Goal: Task Accomplishment & Management: Manage account settings

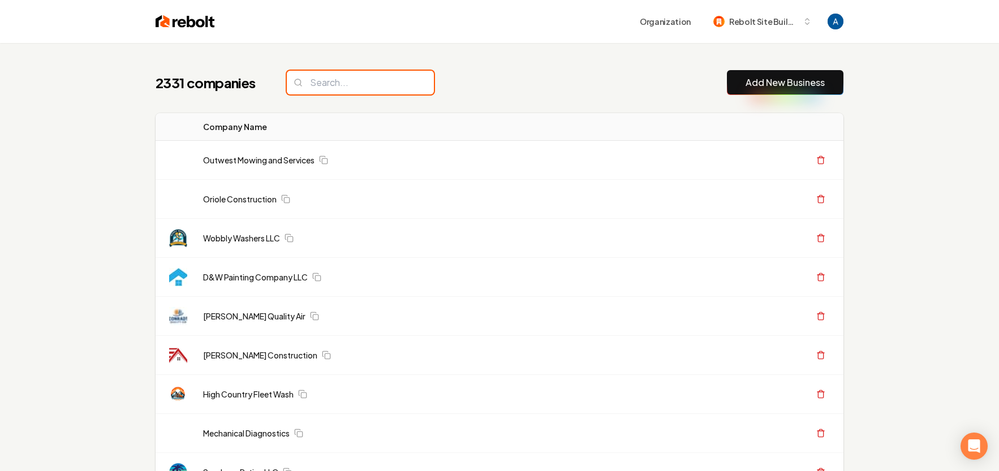
click at [374, 79] on input "search" at bounding box center [360, 83] width 147 height 24
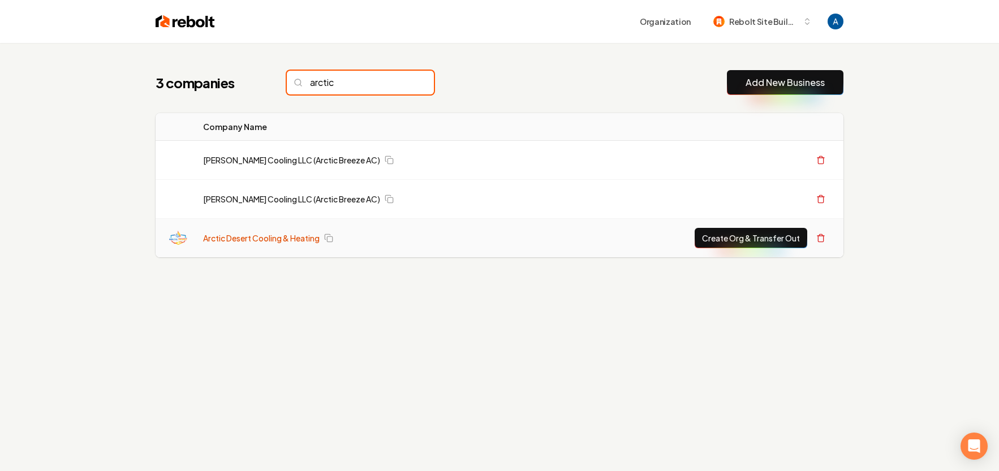
type input "arctic"
click at [306, 240] on link "Arctic Desert Cooling & Heating" at bounding box center [261, 238] width 117 height 11
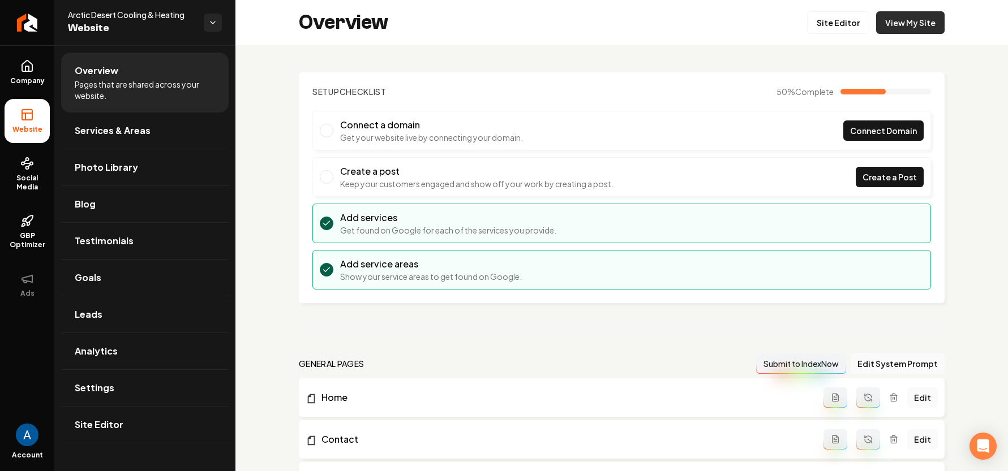
click at [895, 24] on link "View My Site" at bounding box center [910, 22] width 68 height 23
click at [820, 17] on link "Site Editor" at bounding box center [838, 22] width 62 height 23
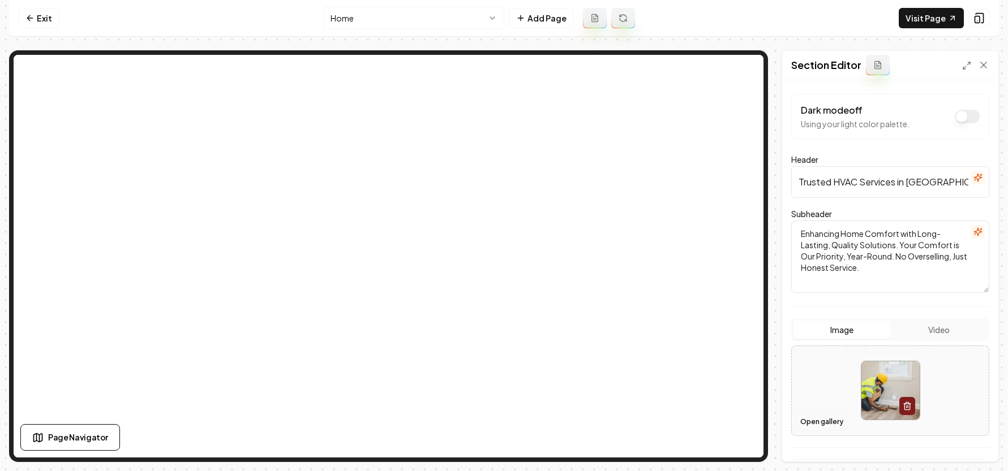
click at [820, 413] on button "Open gallery" at bounding box center [821, 422] width 51 height 18
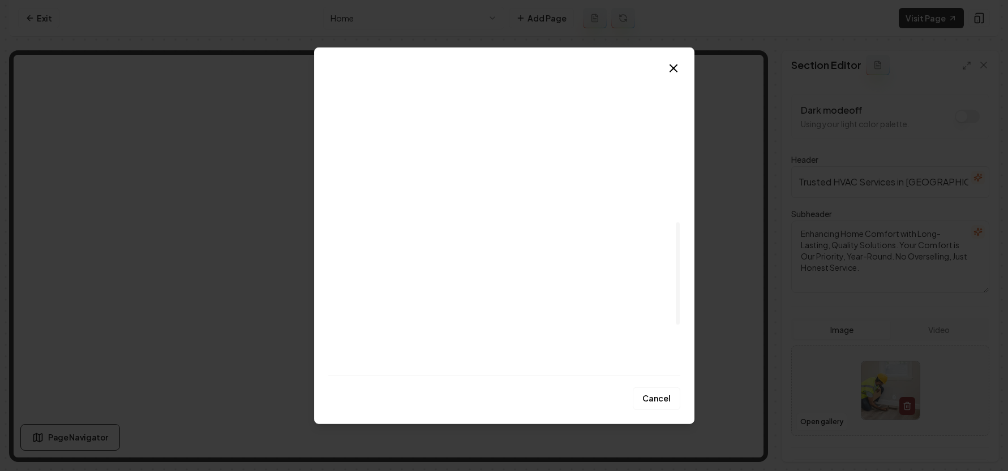
scroll to position [596, 0]
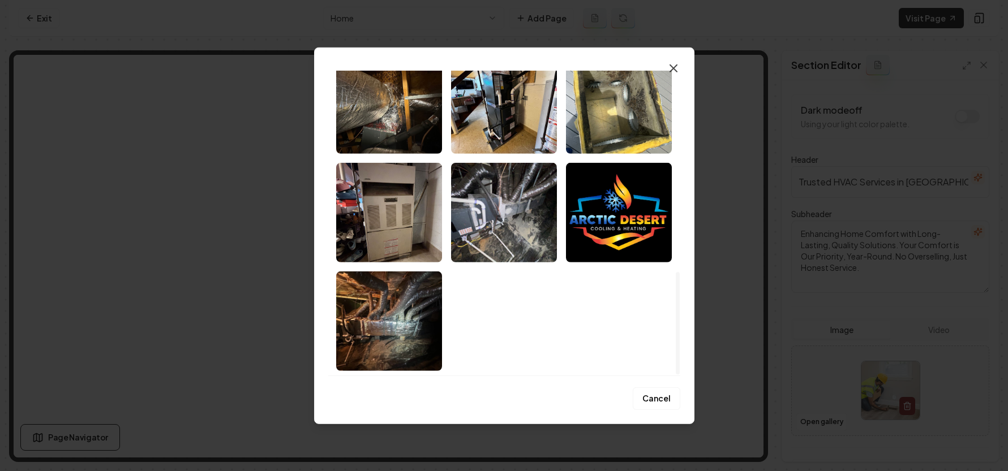
click at [672, 67] on icon "button" at bounding box center [673, 68] width 7 height 7
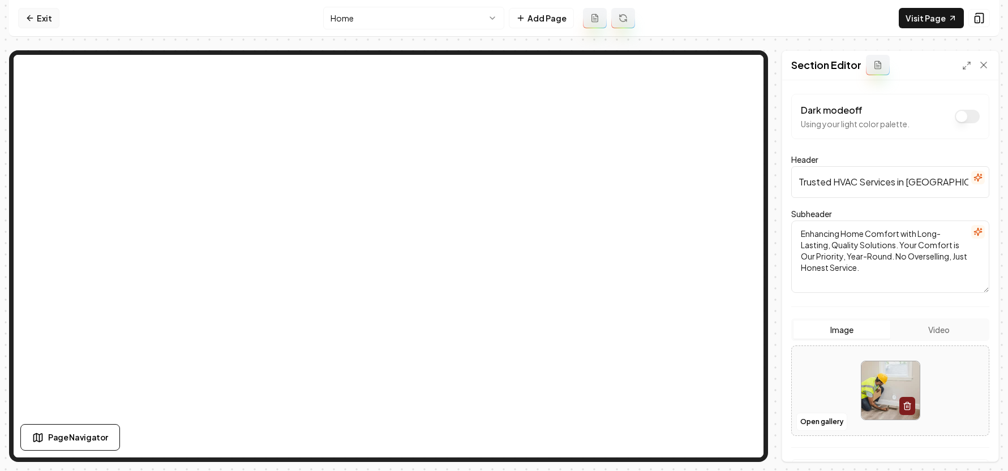
click at [32, 18] on icon at bounding box center [29, 18] width 9 height 9
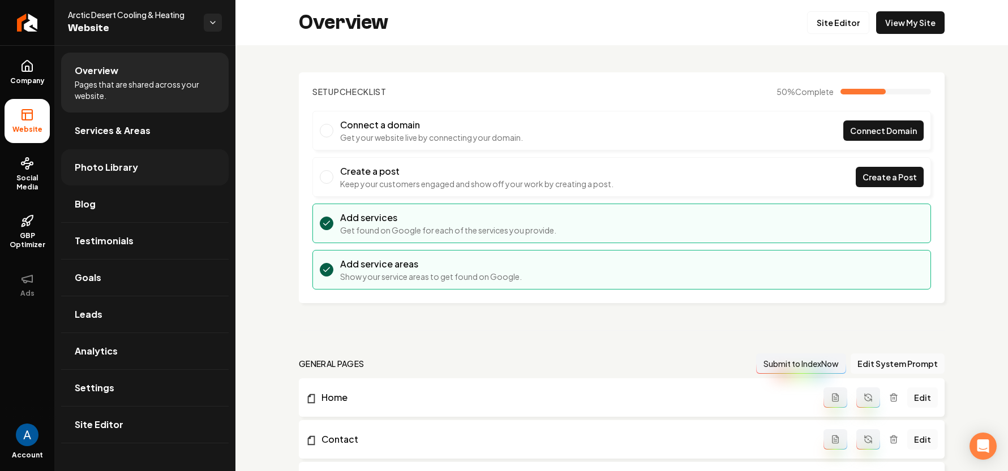
click at [120, 172] on span "Photo Library" at bounding box center [106, 168] width 63 height 14
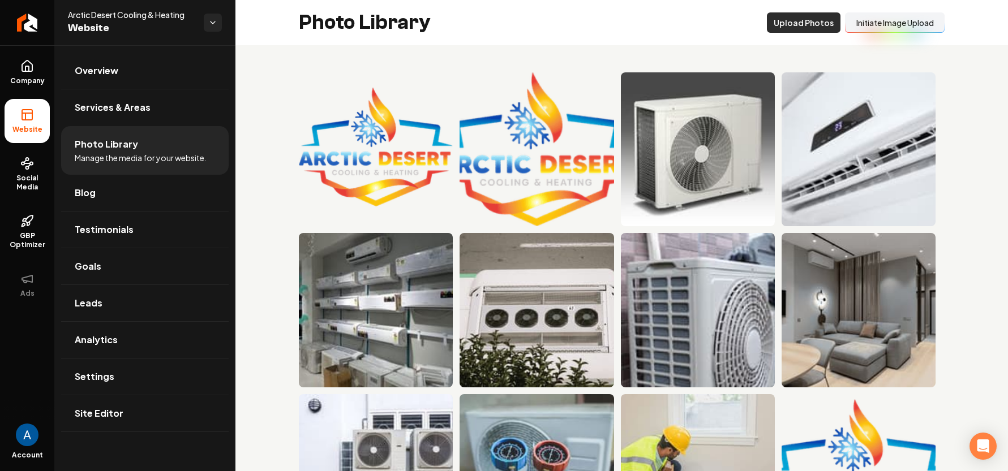
click at [815, 28] on button "Upload Photos" at bounding box center [804, 22] width 74 height 20
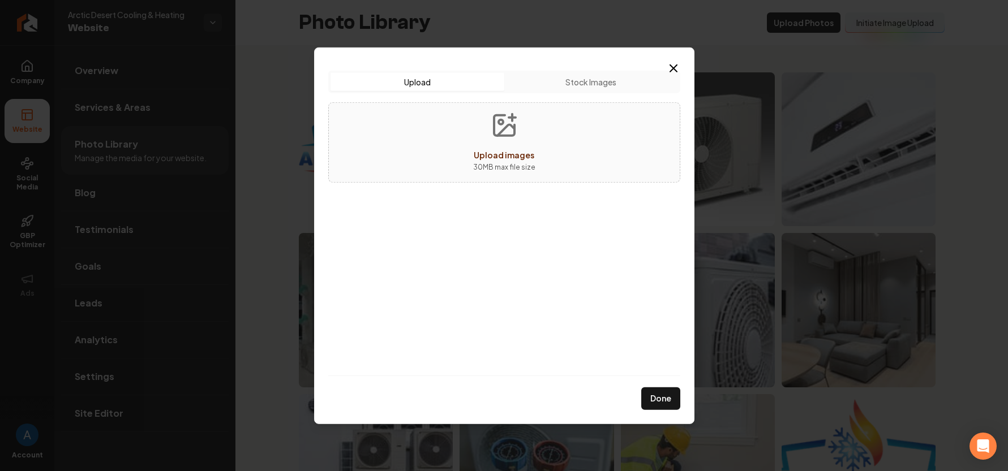
click at [518, 155] on span "Upload images" at bounding box center [504, 154] width 61 height 10
type input "**********"
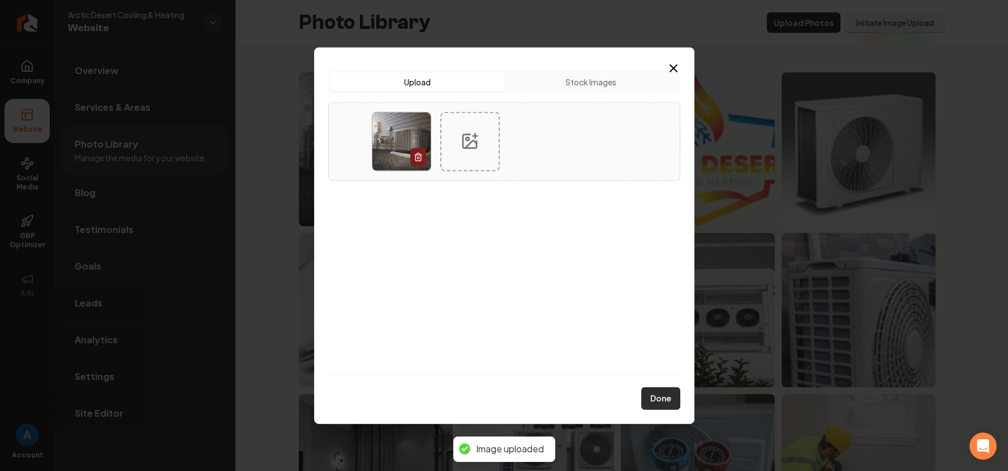
click at [668, 403] on button "Done" at bounding box center [660, 399] width 39 height 23
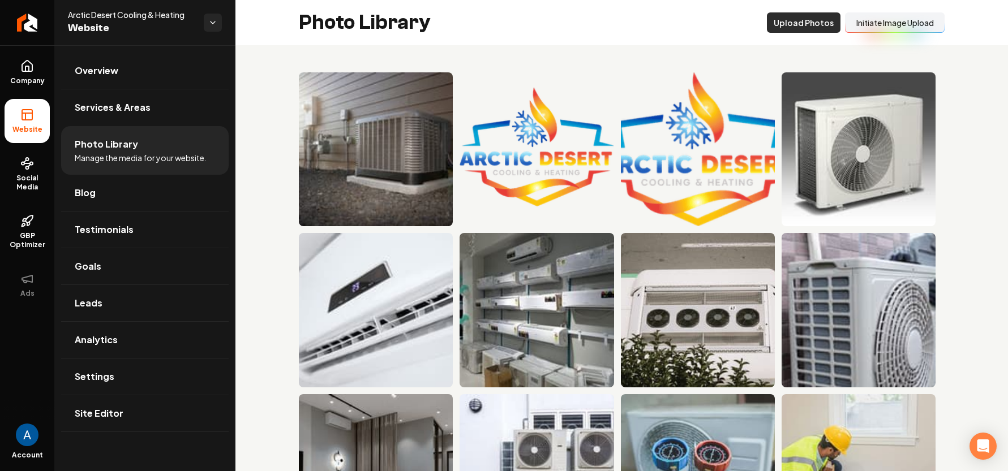
click at [777, 24] on button "Upload Photos" at bounding box center [804, 22] width 74 height 20
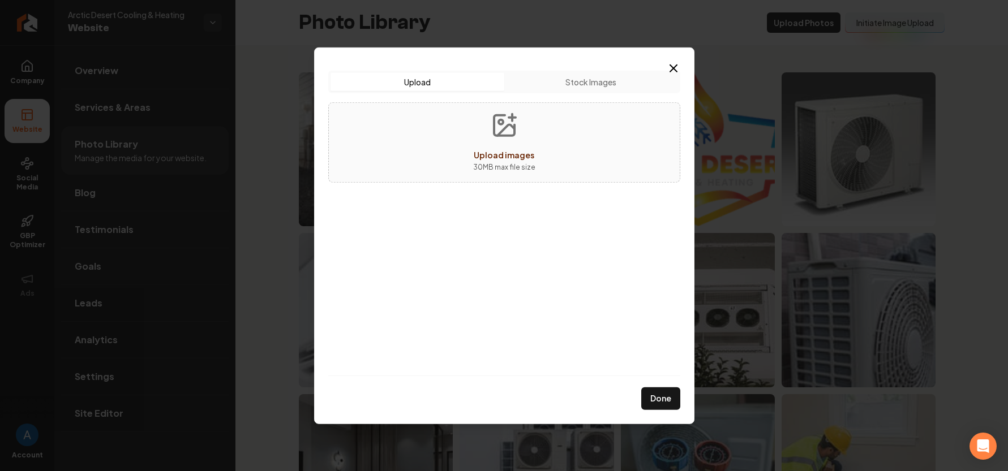
click at [513, 159] on span "Upload images" at bounding box center [504, 154] width 61 height 10
type input "**********"
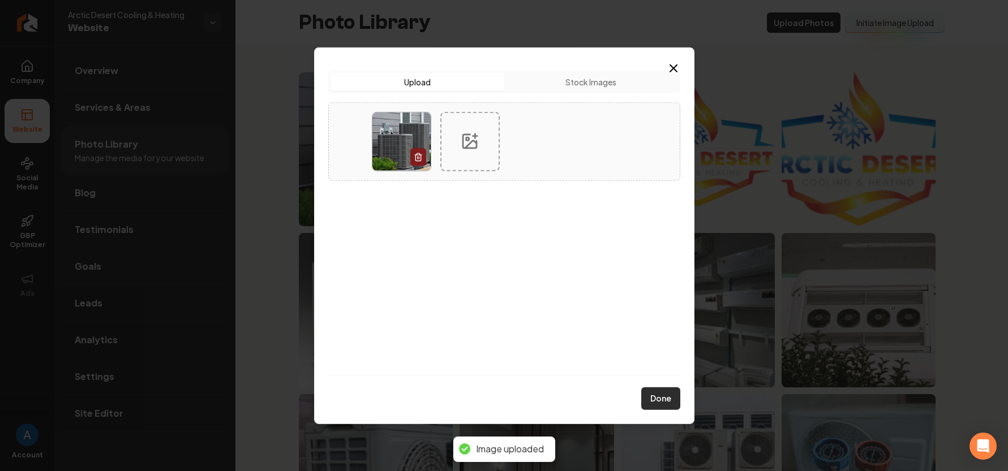
click at [669, 397] on button "Done" at bounding box center [660, 399] width 39 height 23
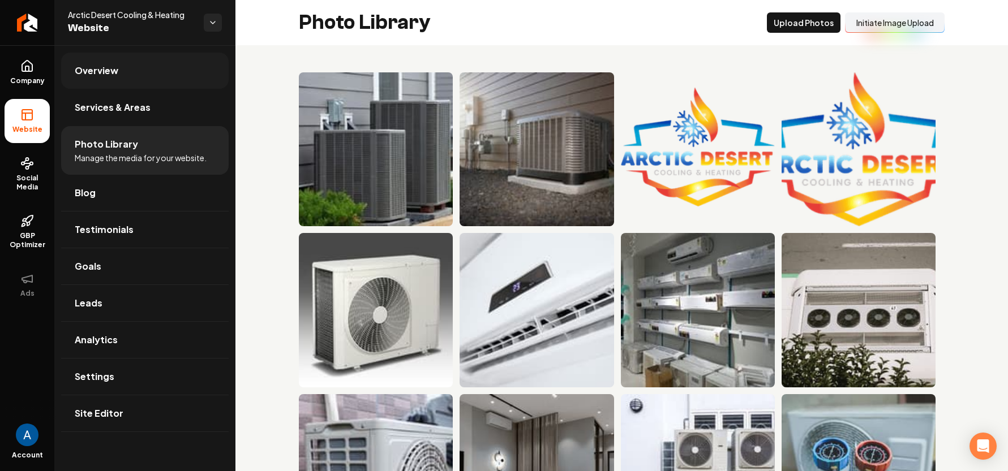
click at [113, 72] on span "Overview" at bounding box center [97, 71] width 44 height 14
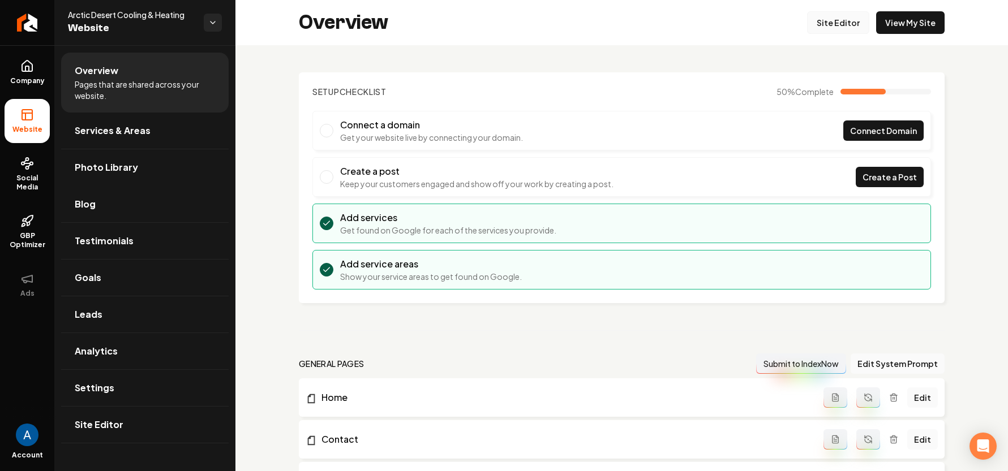
click at [821, 26] on link "Site Editor" at bounding box center [838, 22] width 62 height 23
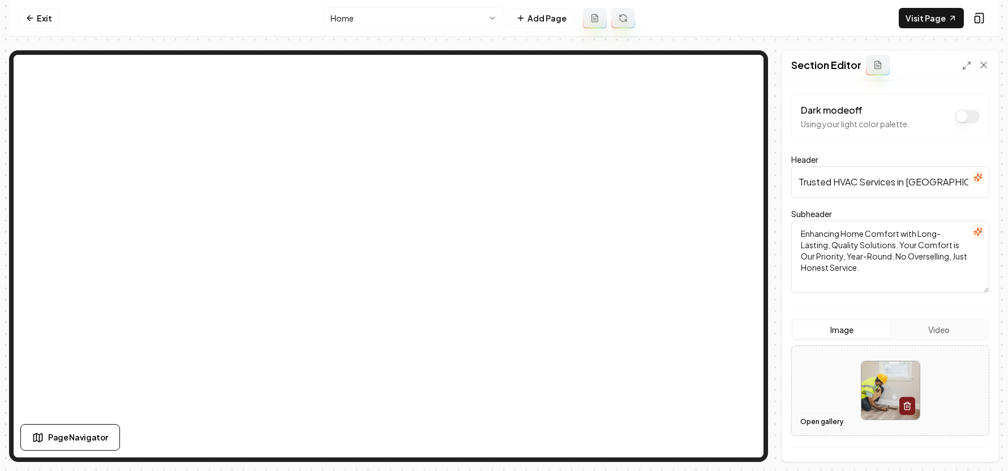
click at [815, 415] on button "Open gallery" at bounding box center [821, 422] width 51 height 18
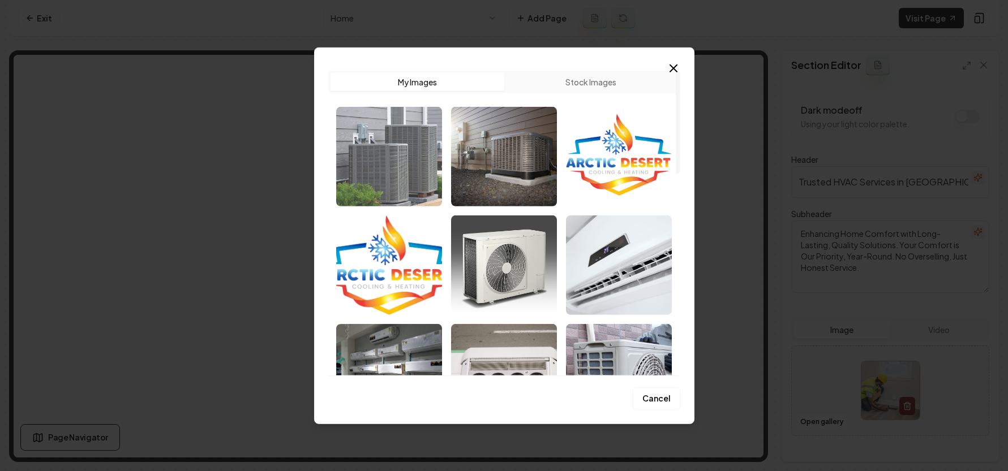
click at [413, 192] on img "Select image image_68c35d3f5c7cd75eb81abbf2.jpeg" at bounding box center [389, 156] width 106 height 100
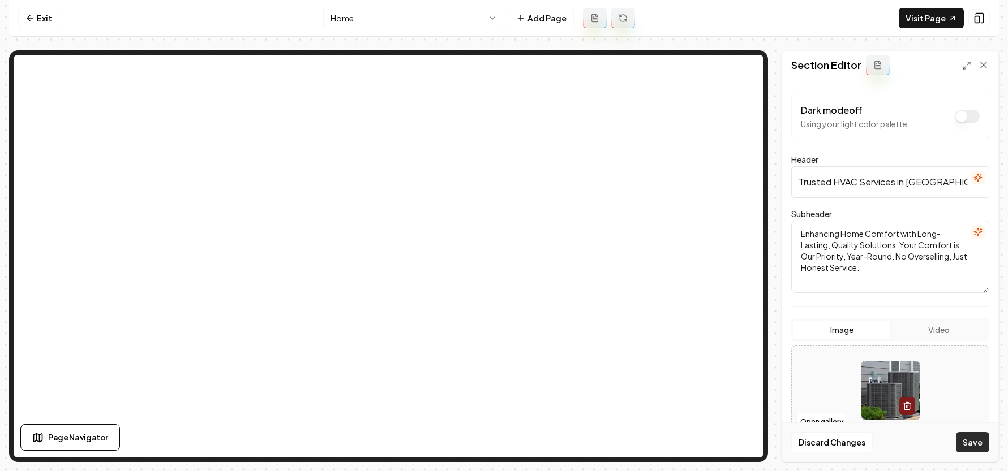
click at [988, 439] on button "Save" at bounding box center [972, 442] width 33 height 20
click at [936, 25] on link "Visit Page" at bounding box center [931, 18] width 65 height 20
click at [36, 21] on link "Exit" at bounding box center [38, 18] width 41 height 20
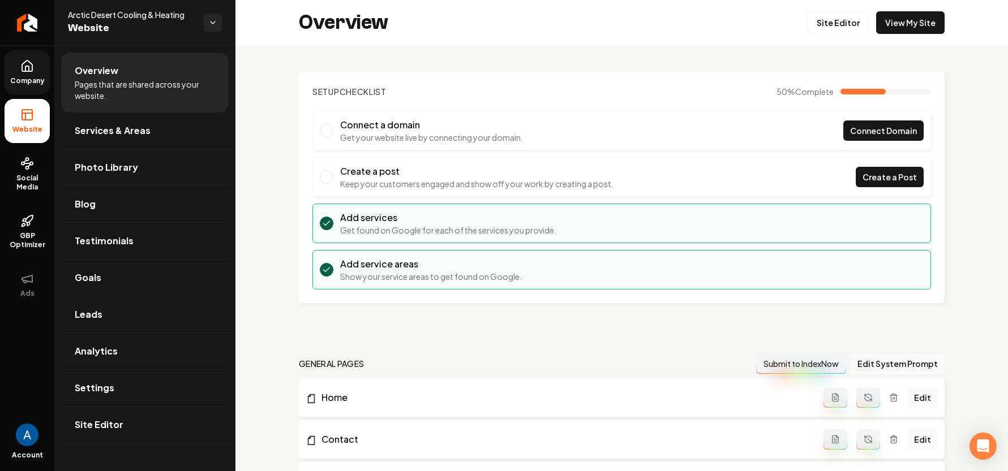
click at [19, 80] on span "Company" at bounding box center [28, 80] width 44 height 9
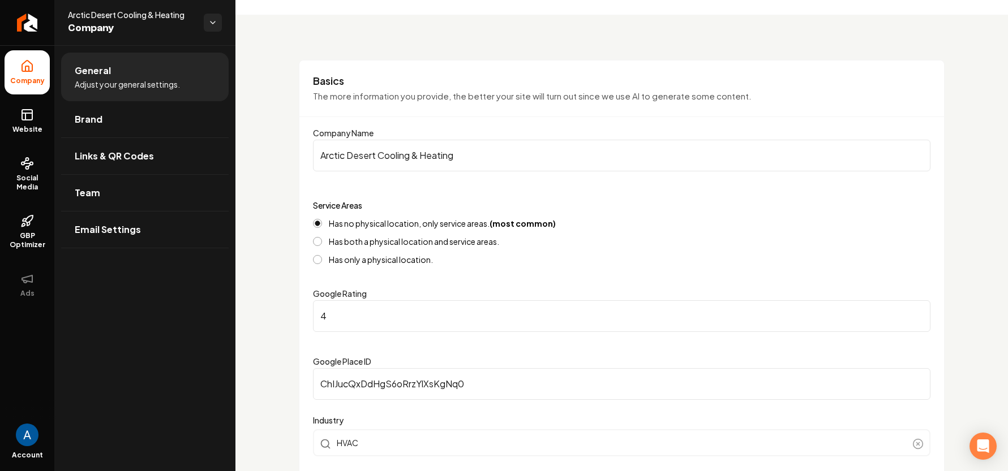
scroll to position [203, 0]
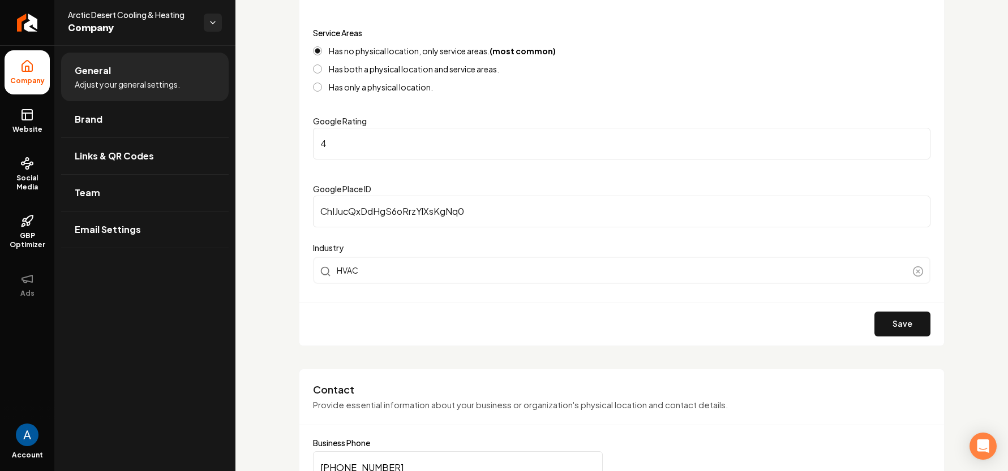
click at [365, 152] on input "4" at bounding box center [621, 144] width 617 height 32
type input "4.9"
click at [888, 332] on button "Save" at bounding box center [902, 324] width 56 height 25
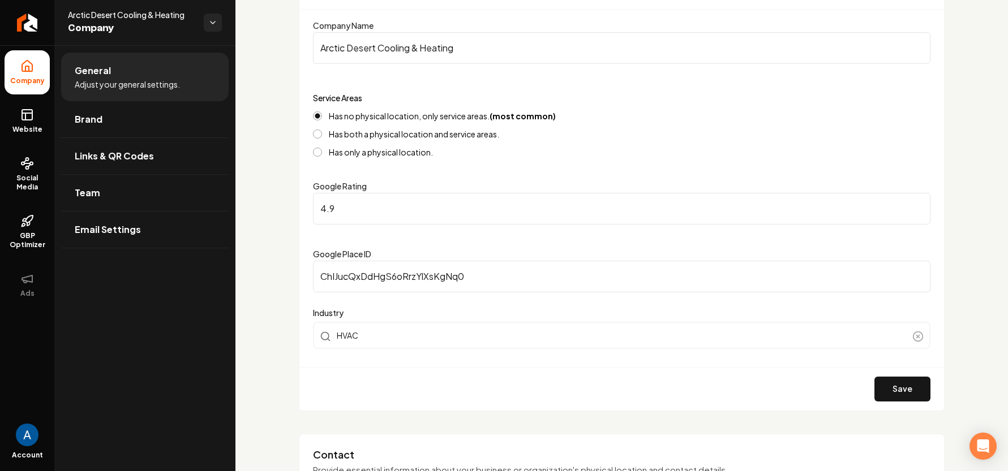
scroll to position [136, 0]
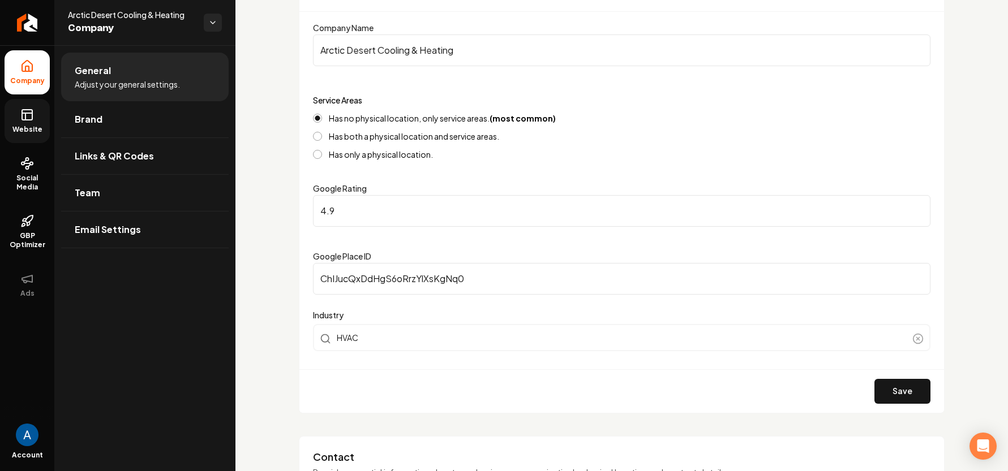
click at [19, 134] on link "Website" at bounding box center [27, 121] width 45 height 44
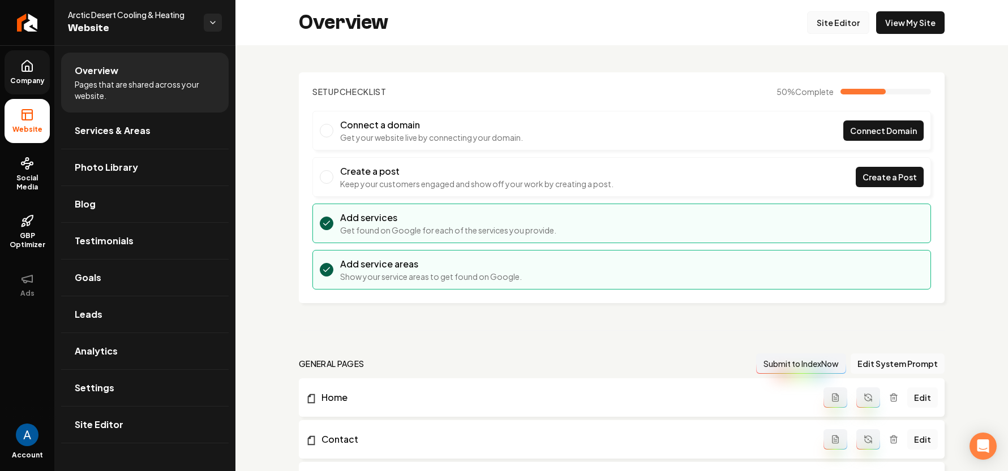
click at [822, 24] on link "Site Editor" at bounding box center [838, 22] width 62 height 23
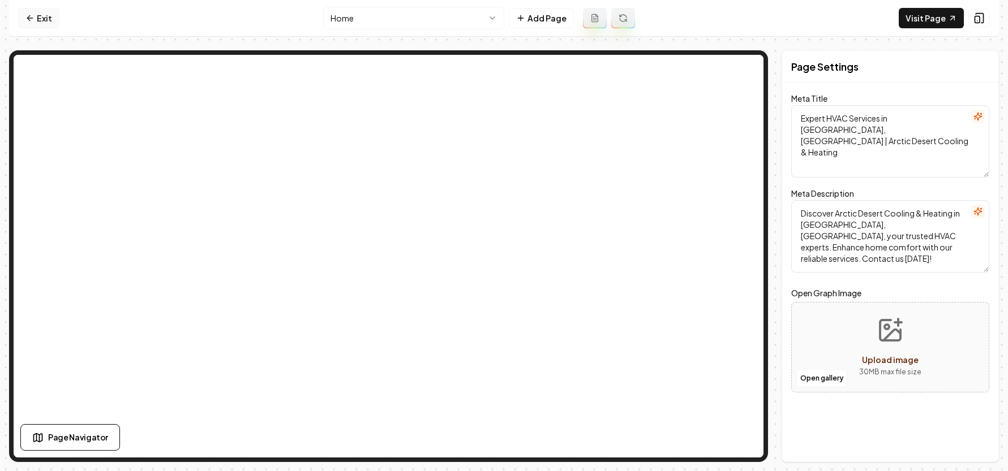
click at [43, 22] on link "Exit" at bounding box center [38, 18] width 41 height 20
